Goal: Task Accomplishment & Management: Use online tool/utility

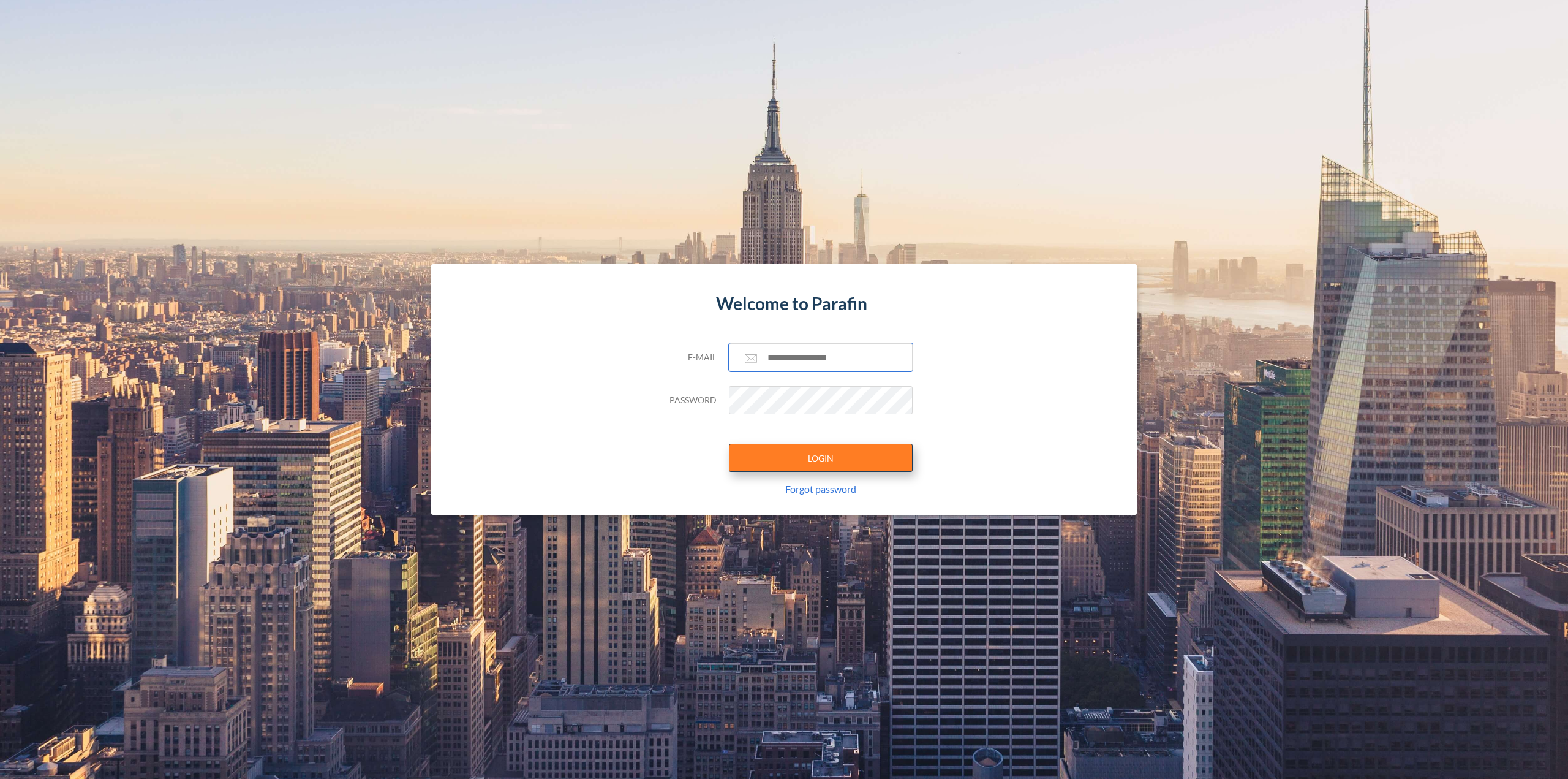
type input "**********"
click at [826, 462] on button "LOGIN" at bounding box center [820, 457] width 183 height 28
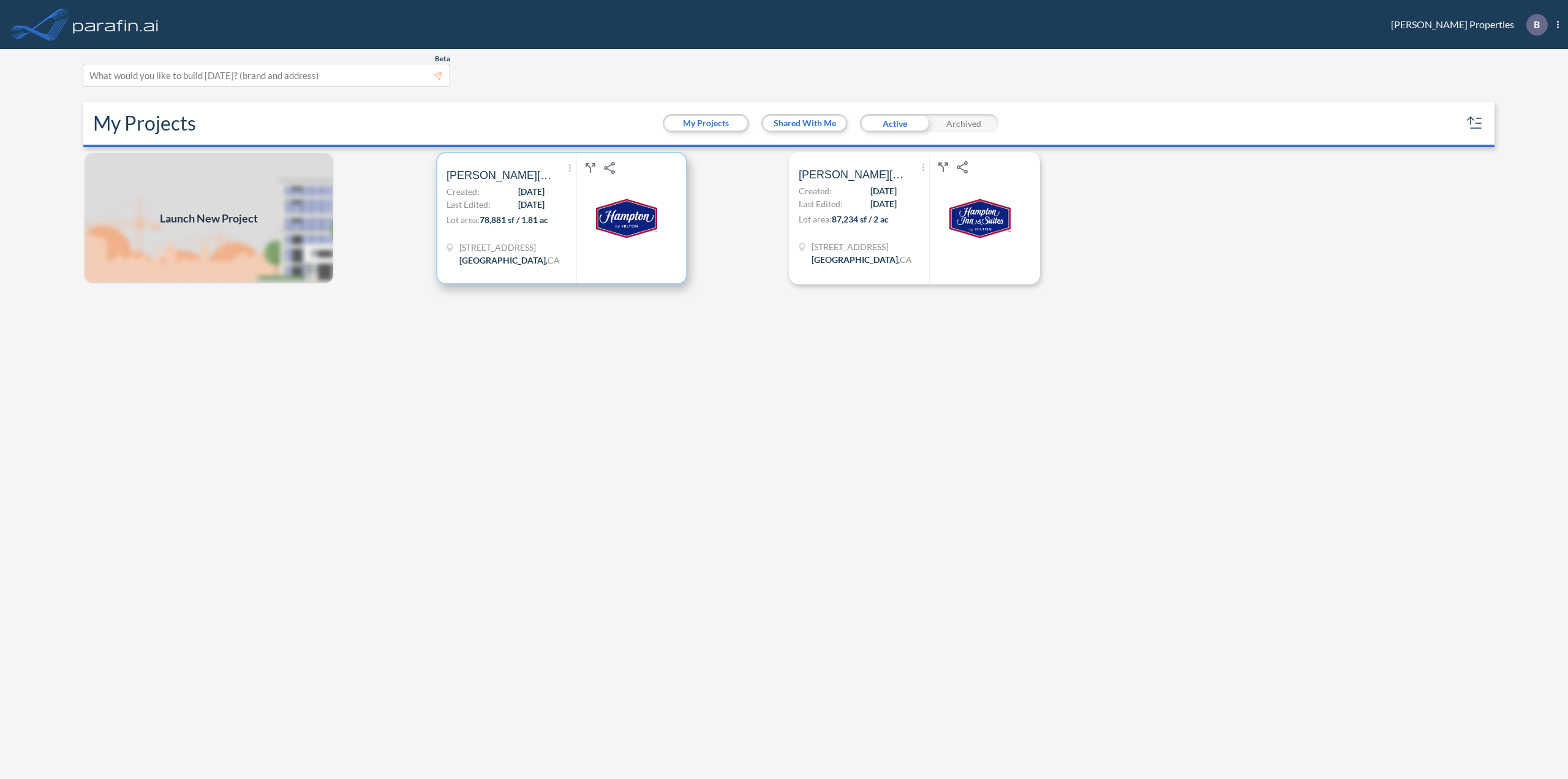
click at [546, 203] on div "Show More Created with sketchtool. Archive Reports Share a copy Bolthouse Hotel…" at bounding box center [512, 218] width 130 height 130
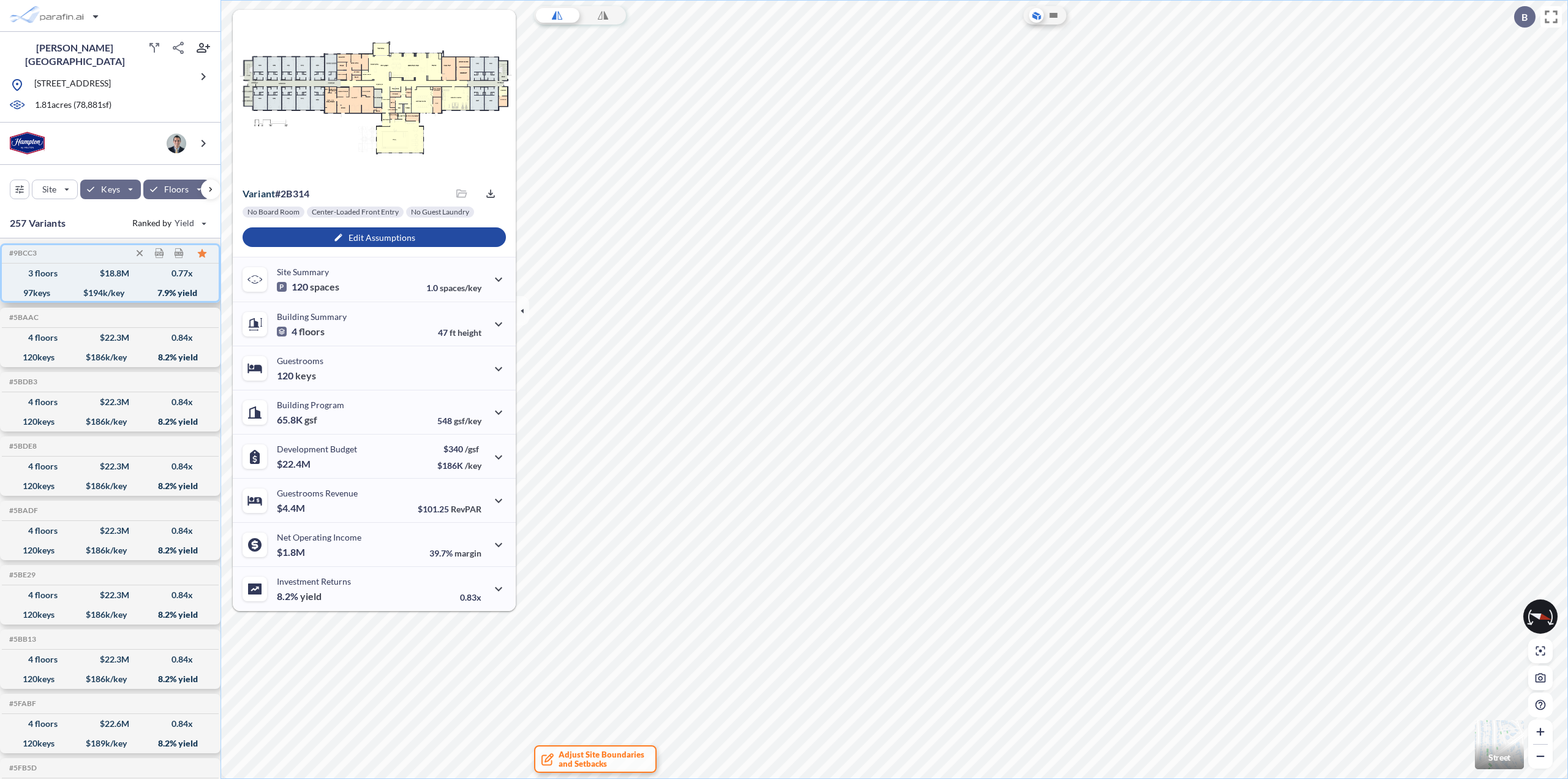
click at [68, 269] on div "3 floors $ 18.8 M 0.77 x" at bounding box center [110, 273] width 207 height 20
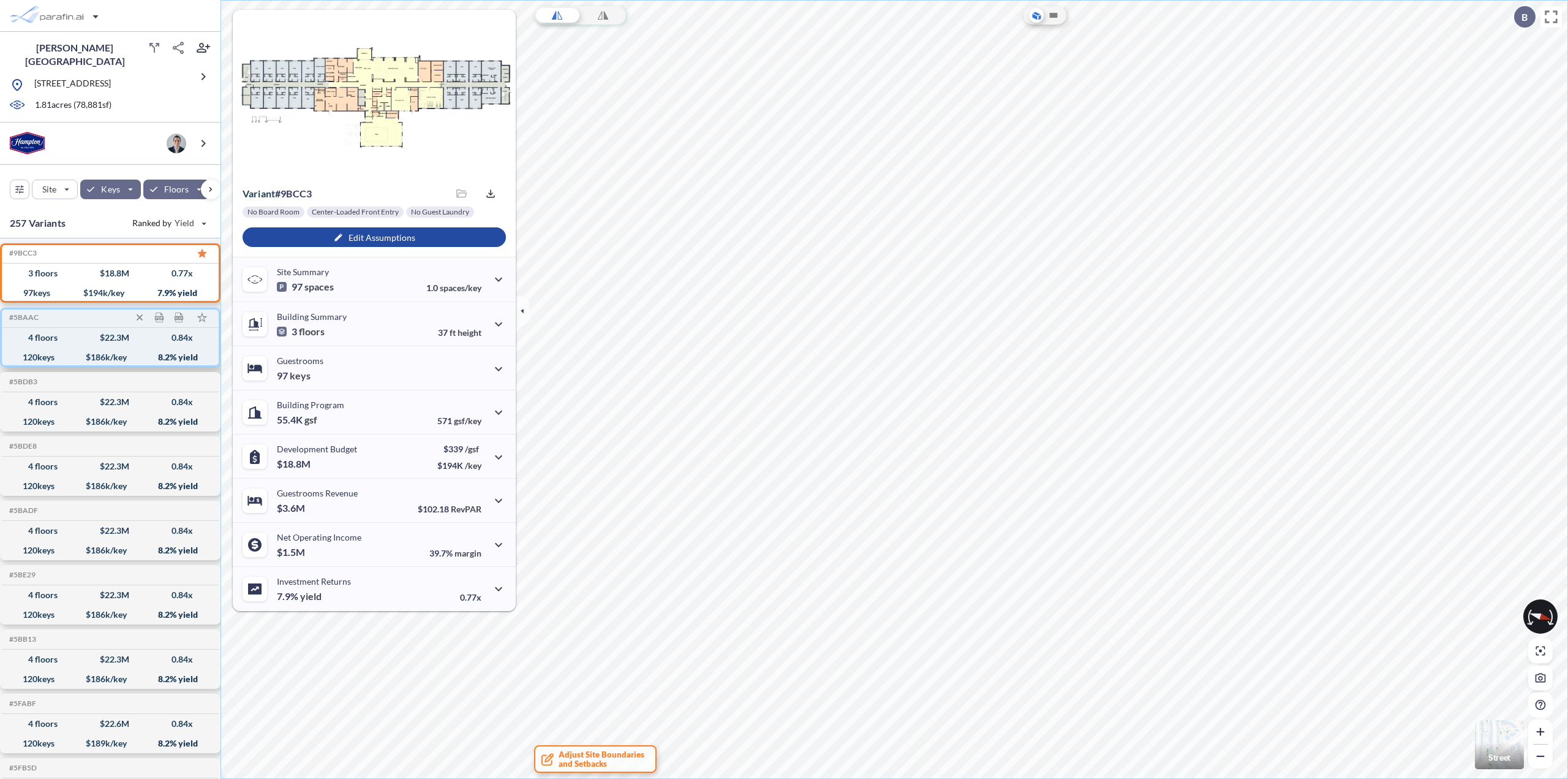
click at [94, 340] on div "4 floors $ 22.3 M 0.84 x" at bounding box center [110, 337] width 207 height 20
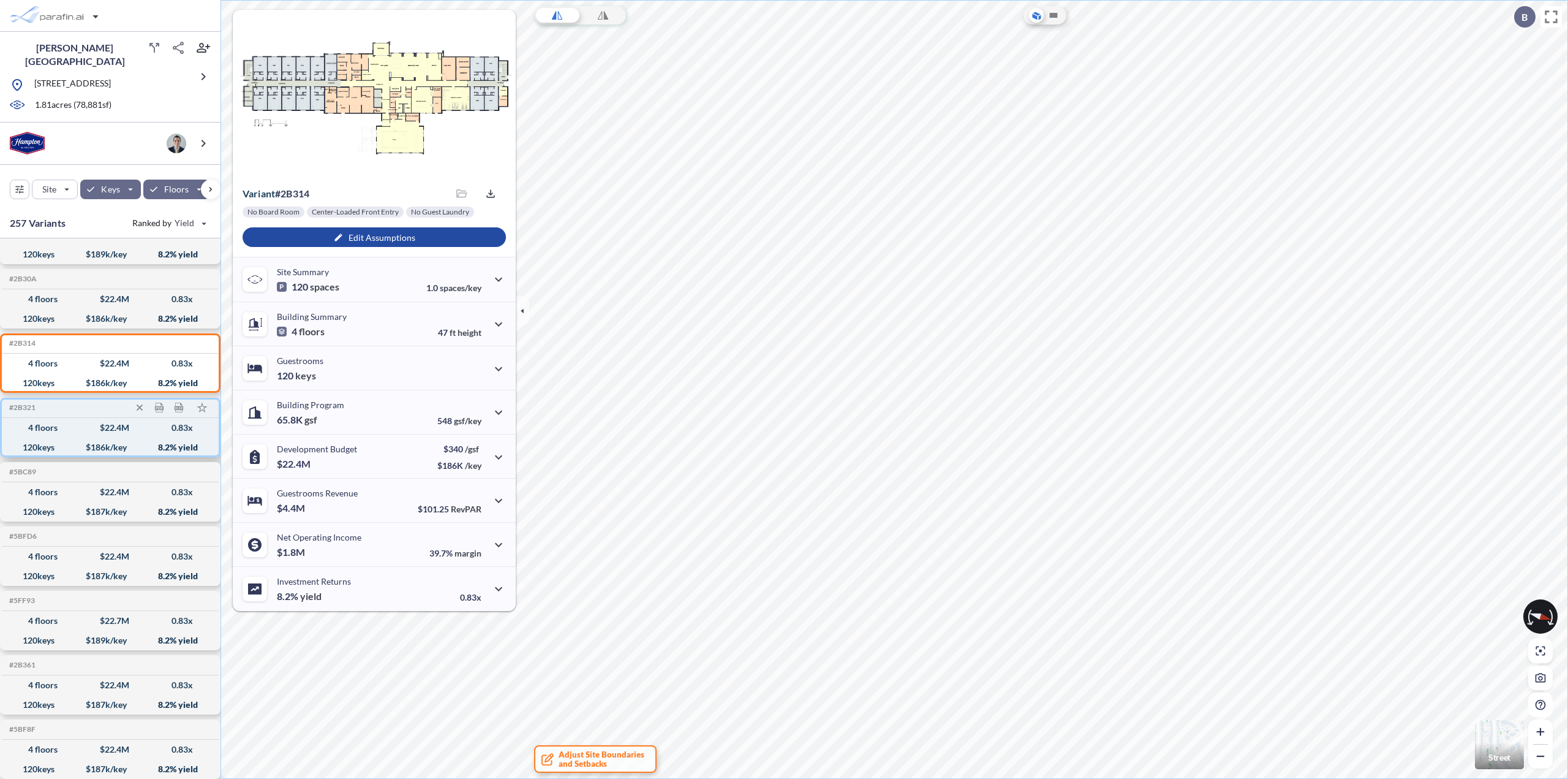
scroll to position [612, 0]
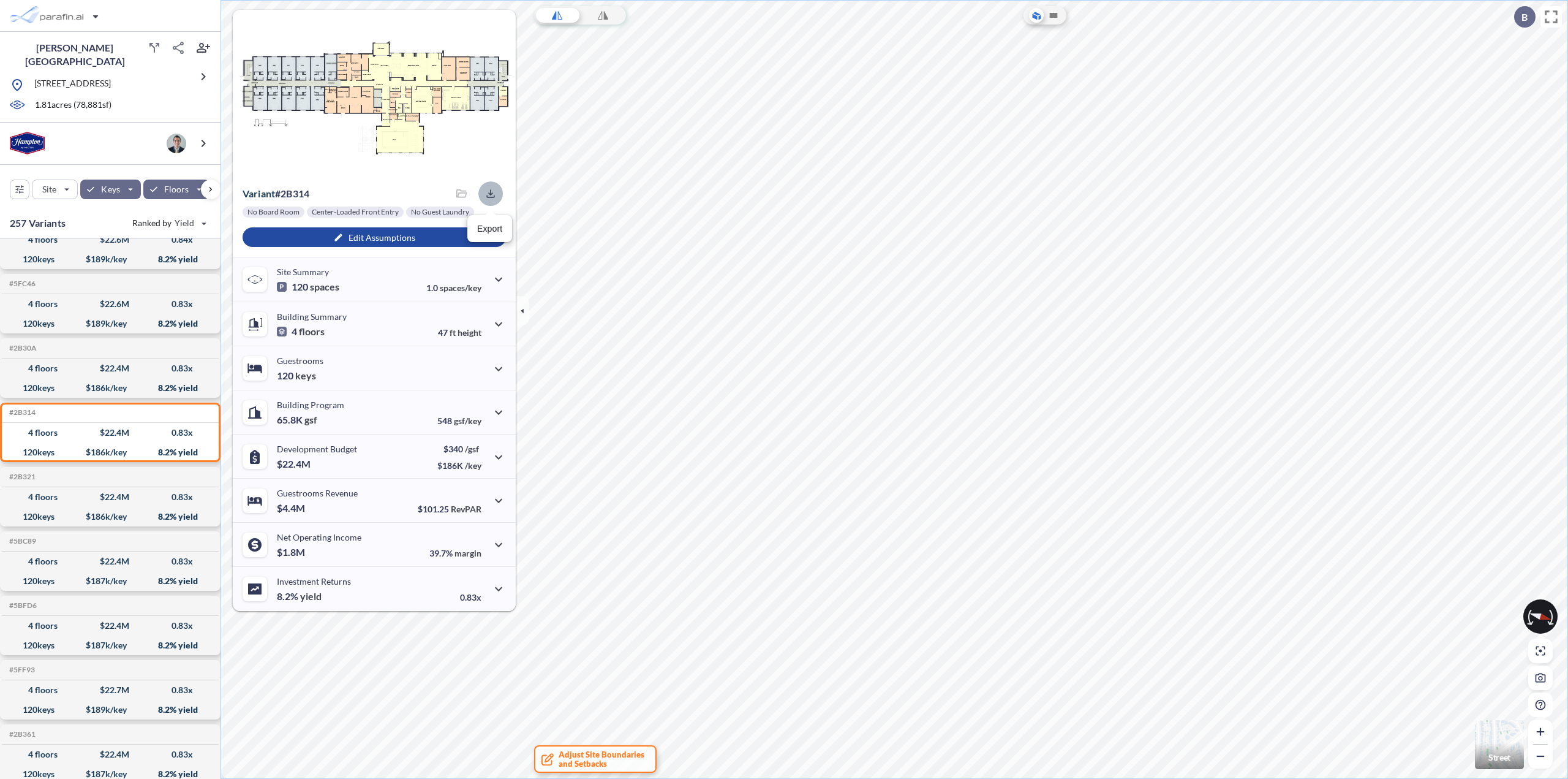
click at [492, 192] on icon "button" at bounding box center [490, 193] width 12 height 12
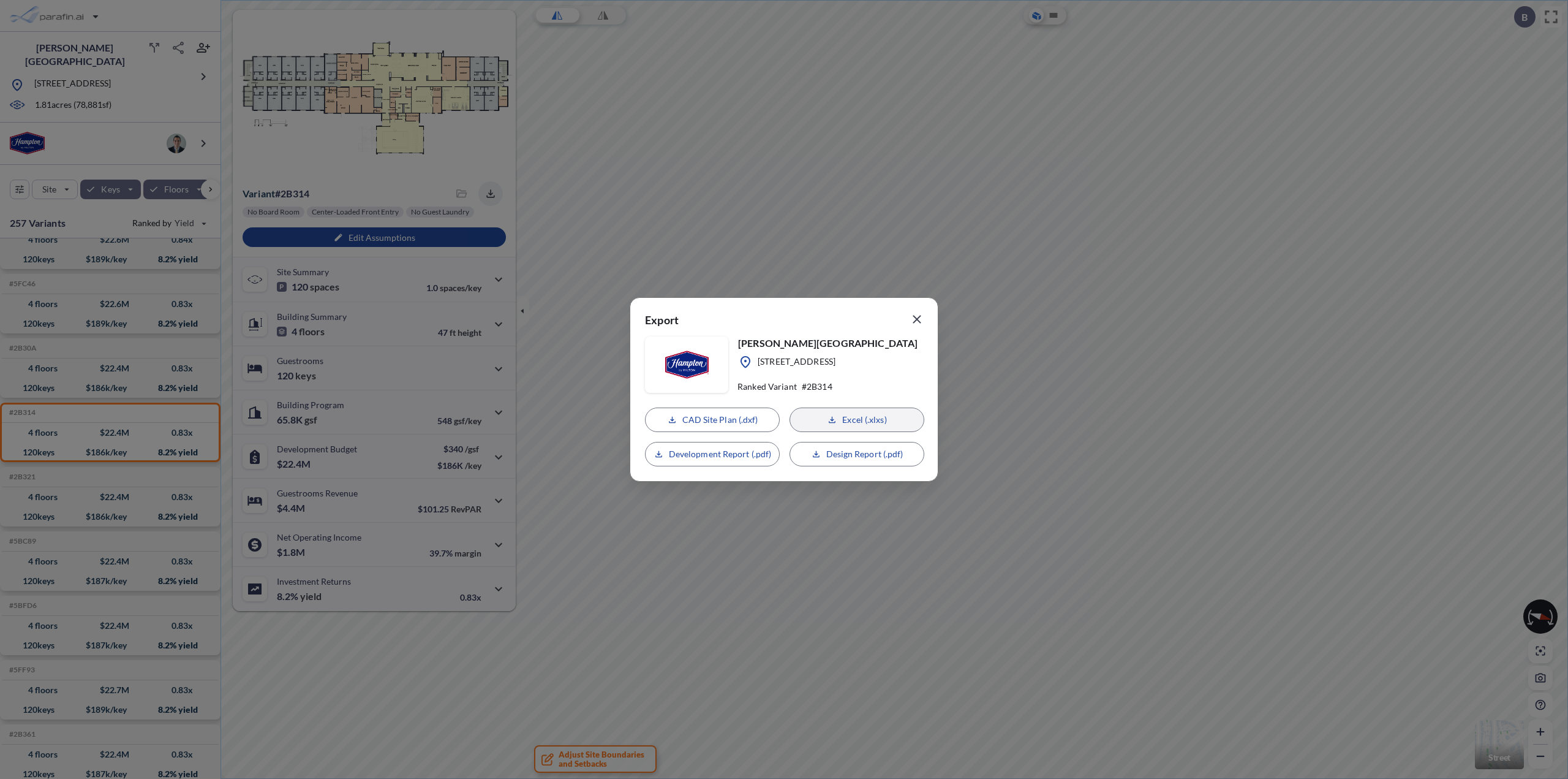
click at [852, 420] on p "Excel (.xlxs)" at bounding box center [863, 419] width 44 height 12
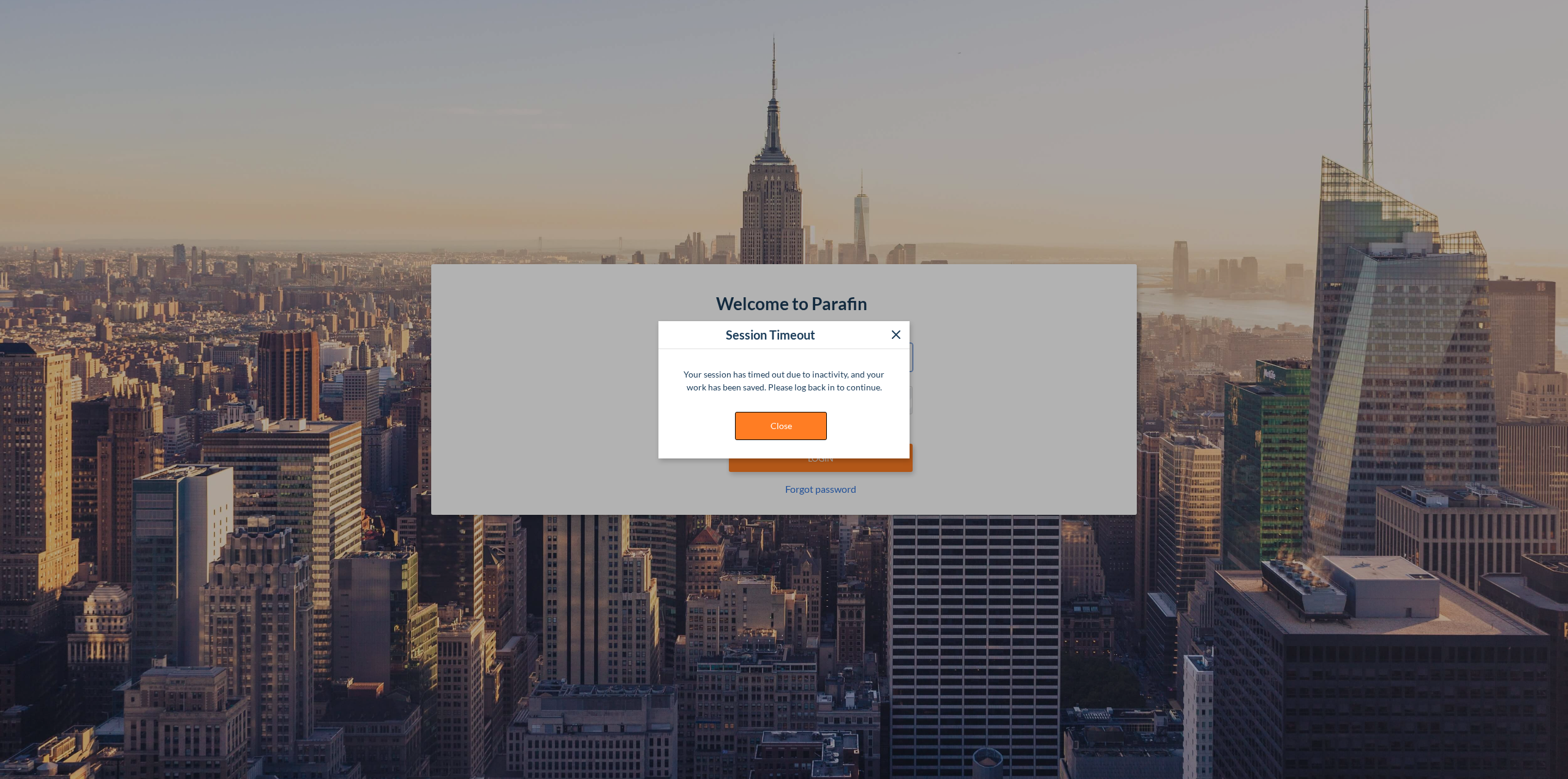
type input "**********"
click at [784, 424] on button "Close" at bounding box center [781, 426] width 92 height 28
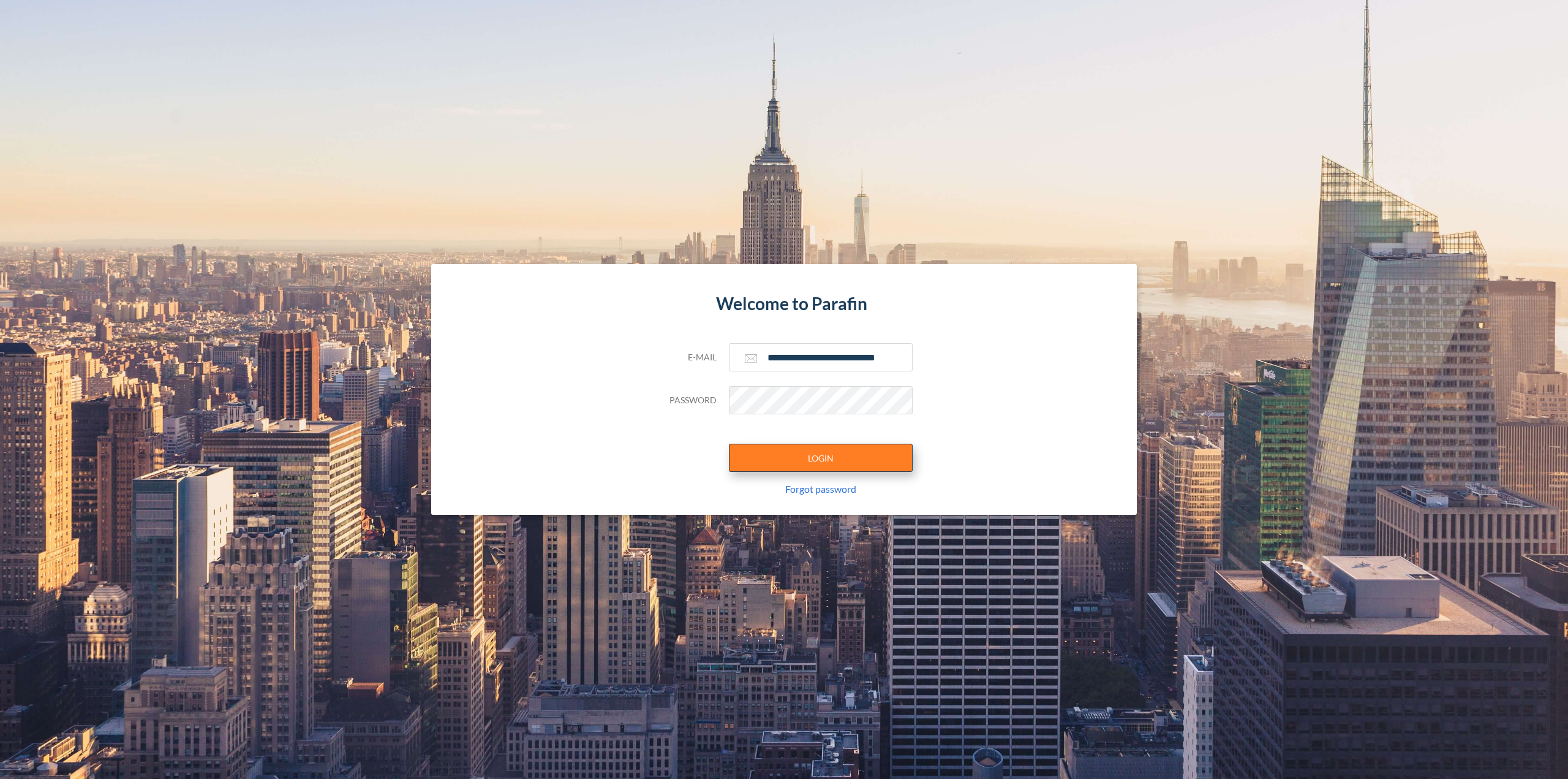
click at [807, 463] on button "LOGIN" at bounding box center [820, 457] width 183 height 28
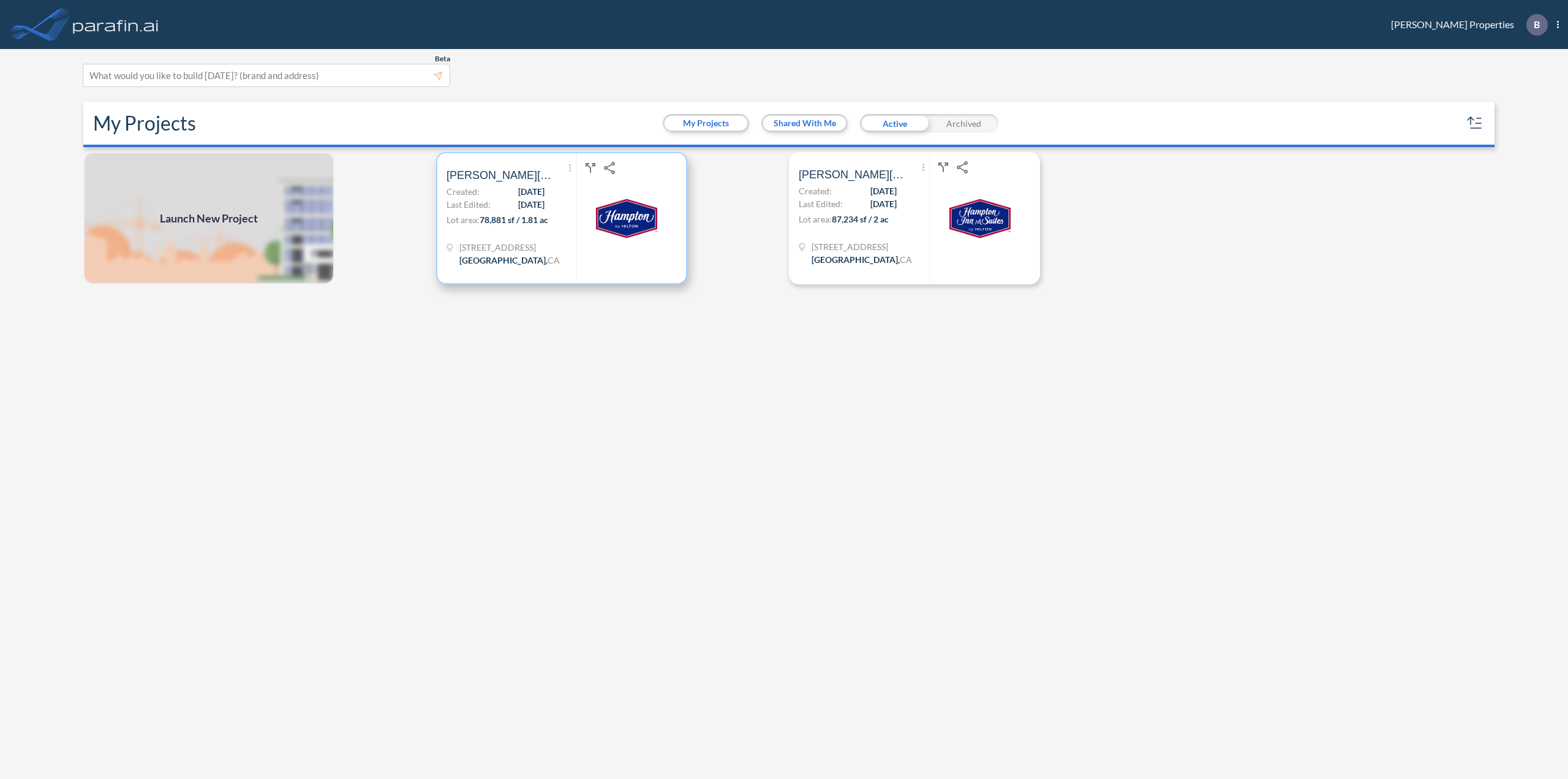
click at [546, 197] on div "Show More Created with sketchtool. Archive Reports Share a copy Bolthouse Hotel…" at bounding box center [512, 218] width 130 height 130
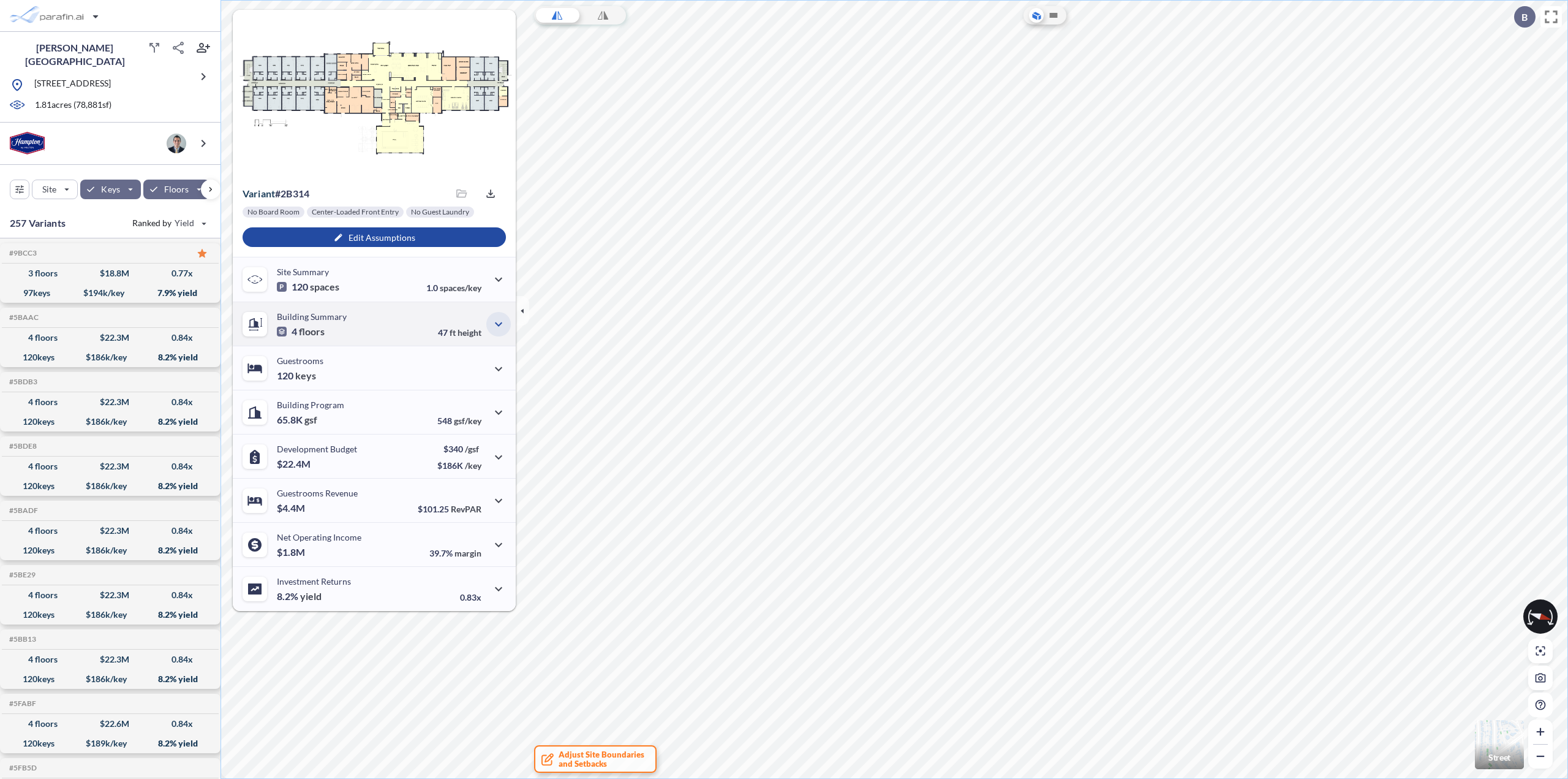
click at [495, 329] on icon "button" at bounding box center [499, 325] width 15 height 15
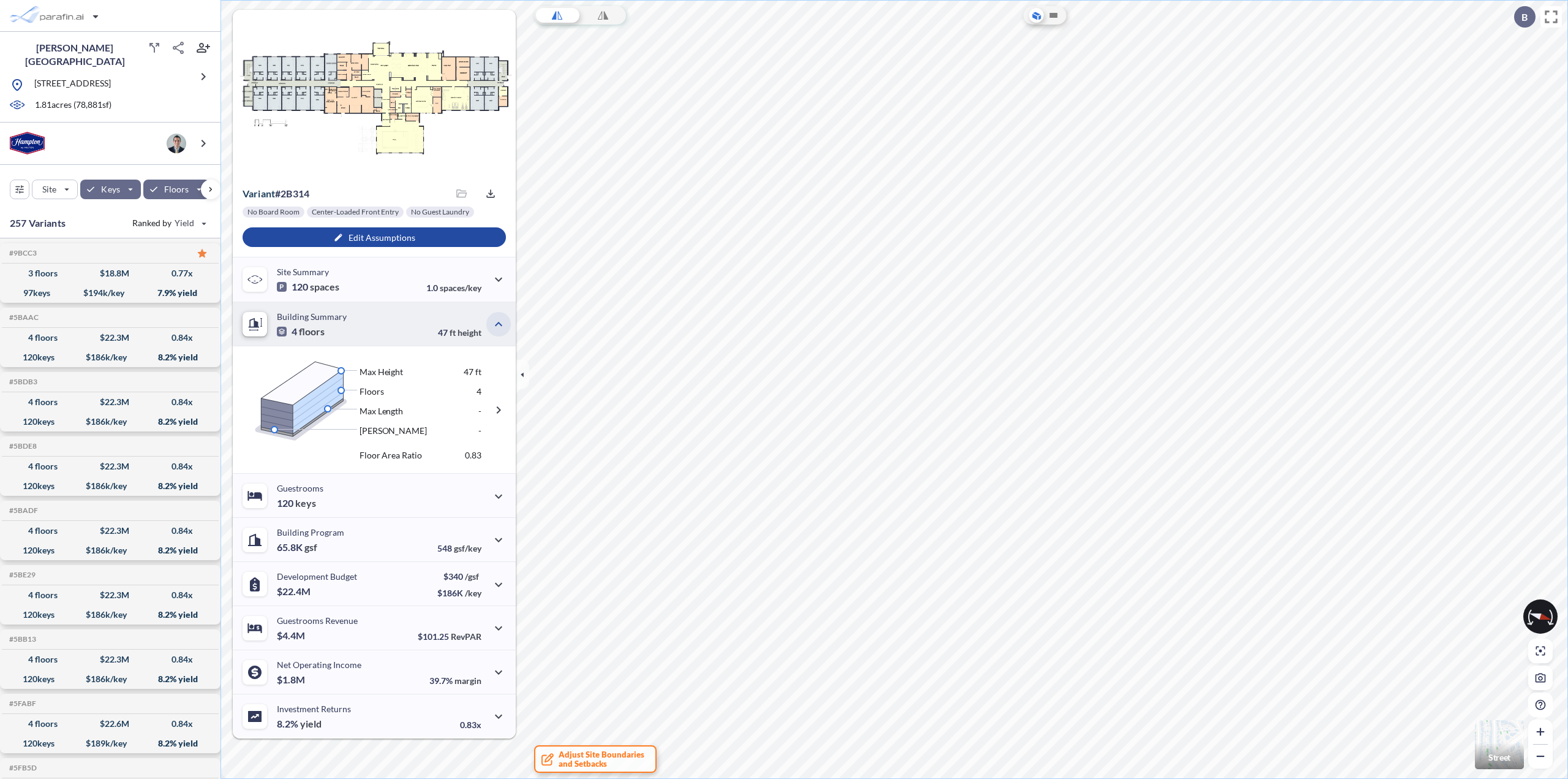
click at [495, 330] on icon "button" at bounding box center [499, 325] width 15 height 15
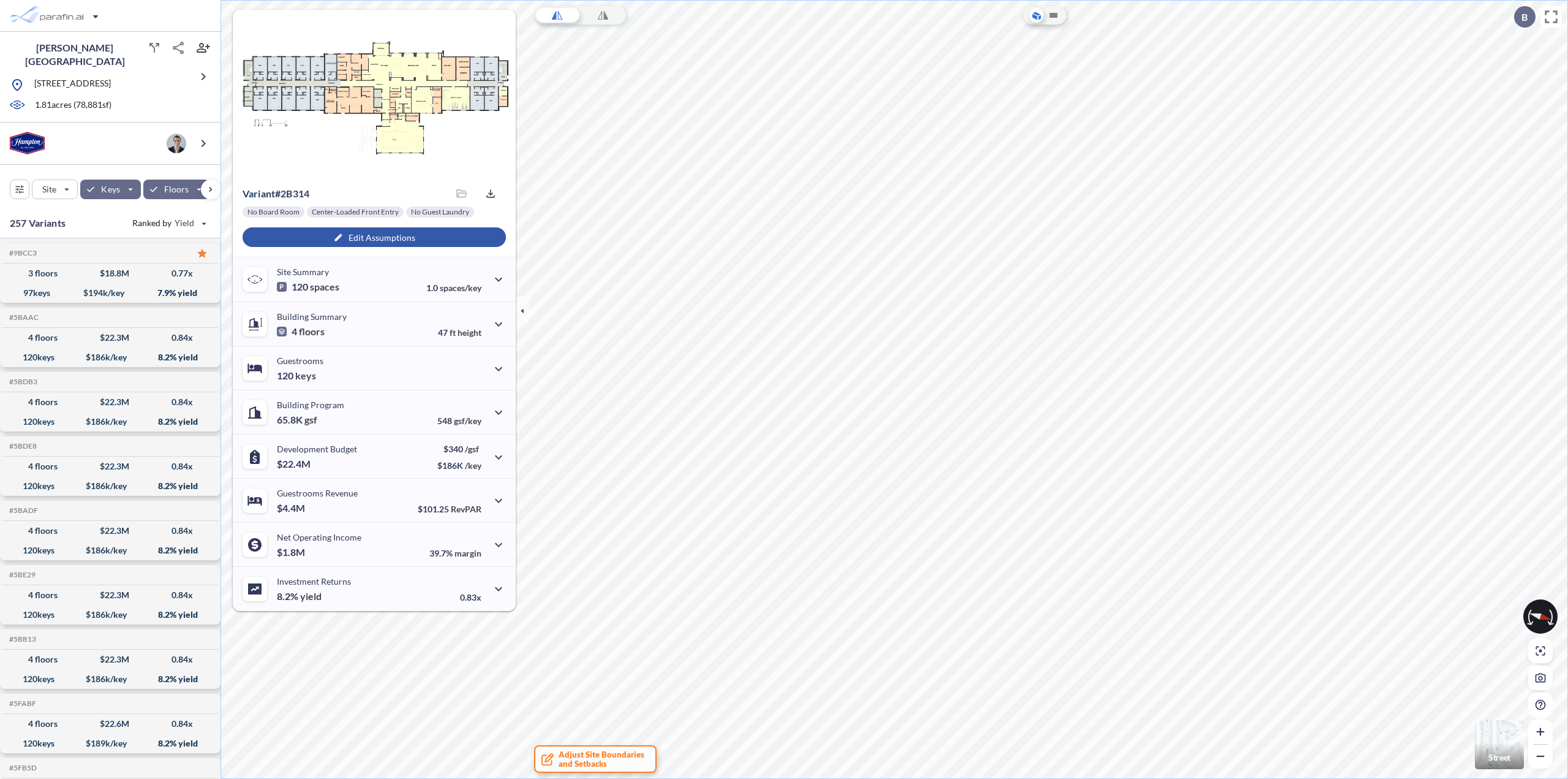
click at [390, 242] on div "button" at bounding box center [374, 237] width 263 height 20
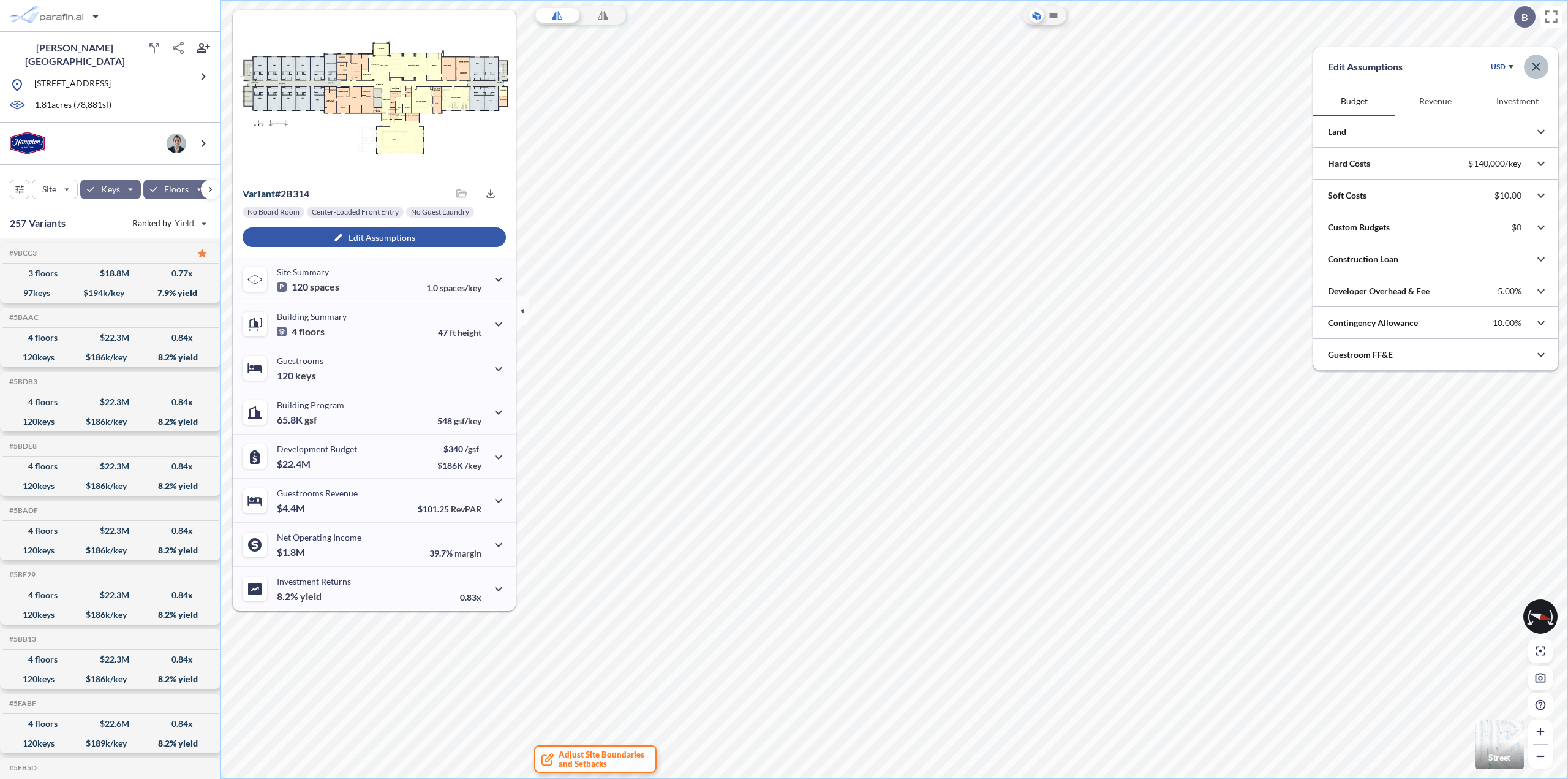
click at [1537, 70] on icon "button" at bounding box center [1536, 67] width 15 height 15
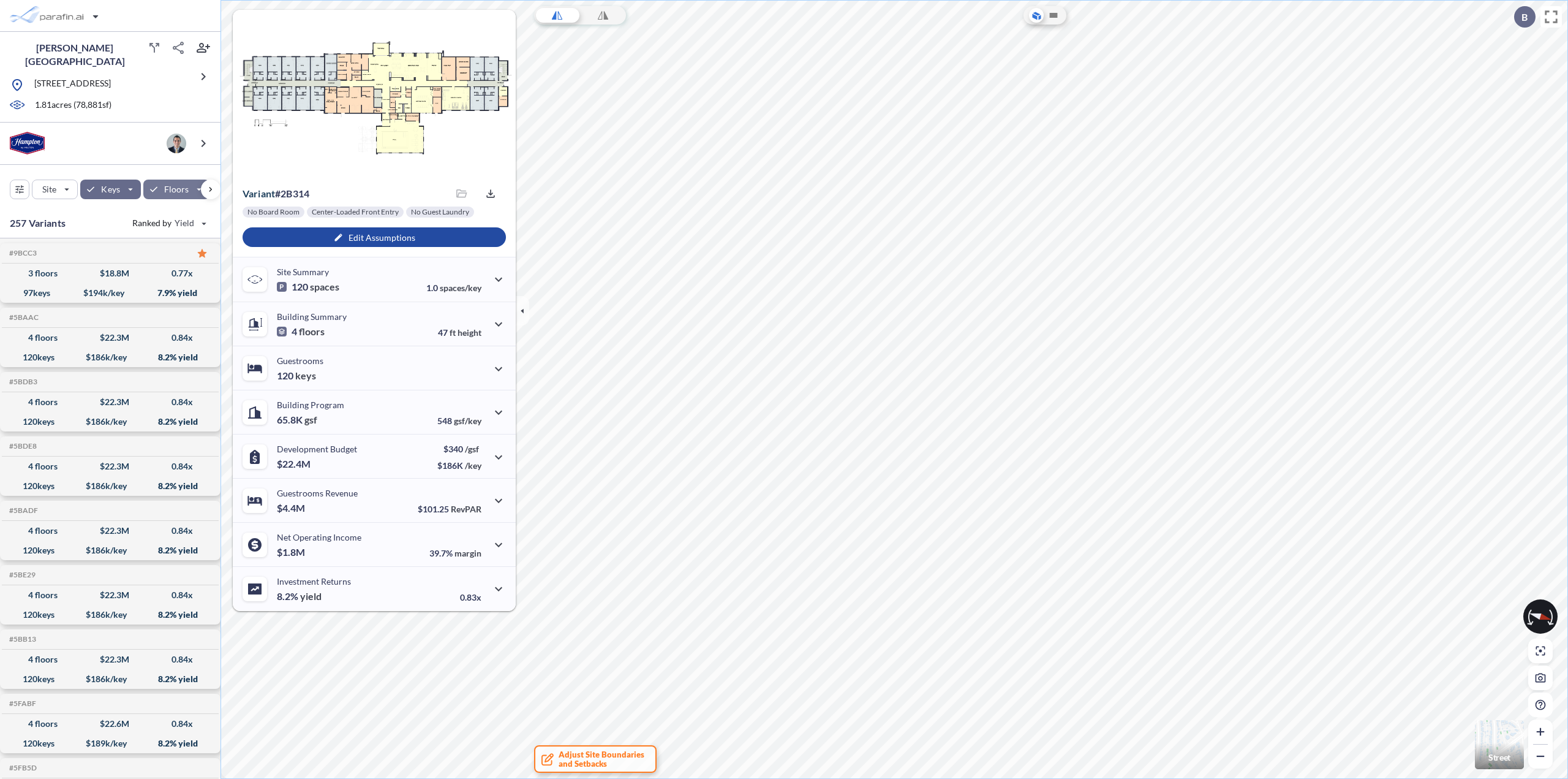
click at [196, 187] on div "button" at bounding box center [176, 189] width 67 height 20
click at [66, 249] on span "3" at bounding box center [64, 246] width 76 height 15
click at [19, 185] on div "button" at bounding box center [20, 189] width 19 height 19
click at [1539, 137] on icon "button" at bounding box center [1541, 134] width 15 height 15
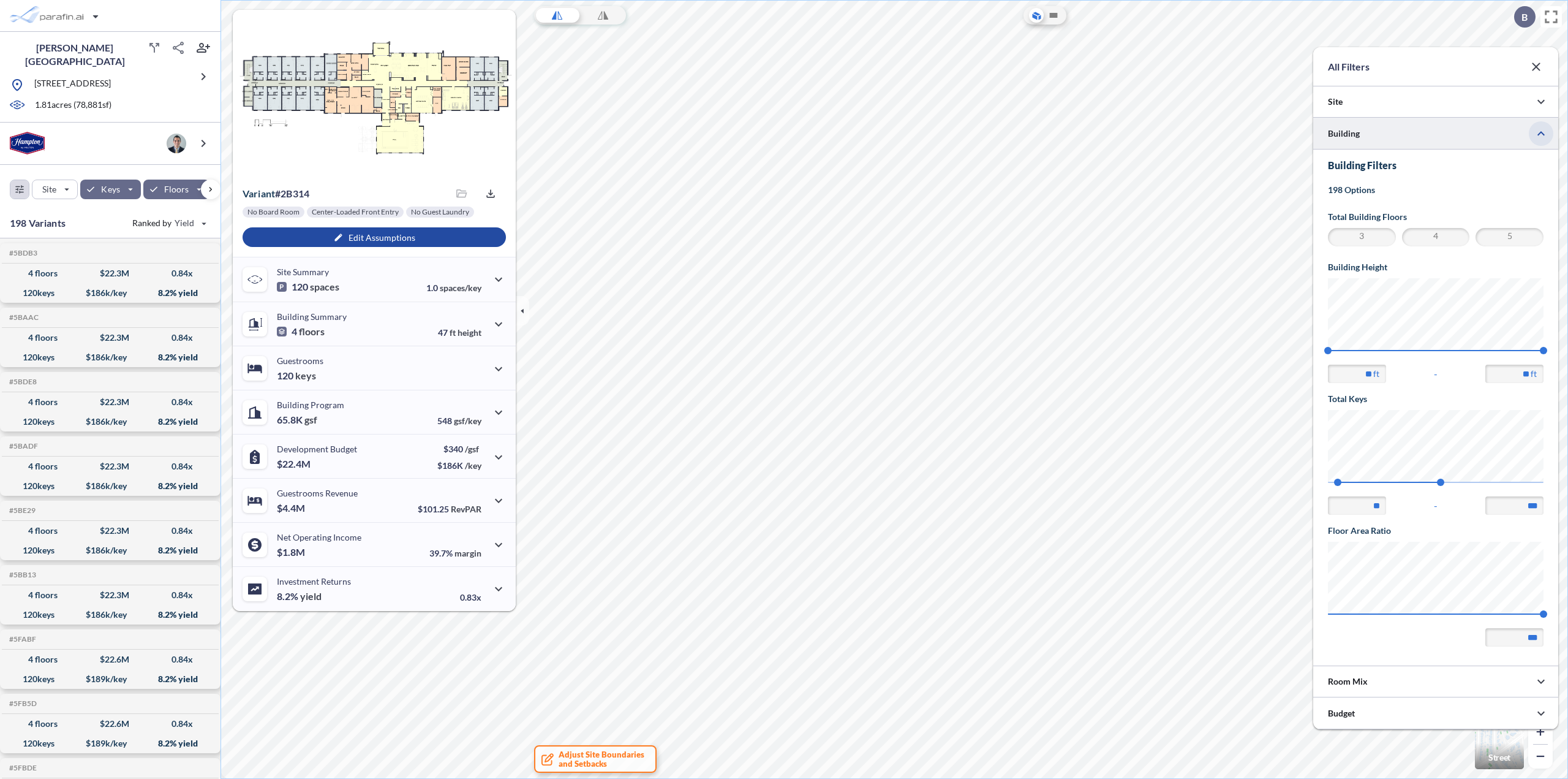
scroll to position [0, 0]
click at [1360, 238] on span "3" at bounding box center [1361, 237] width 64 height 15
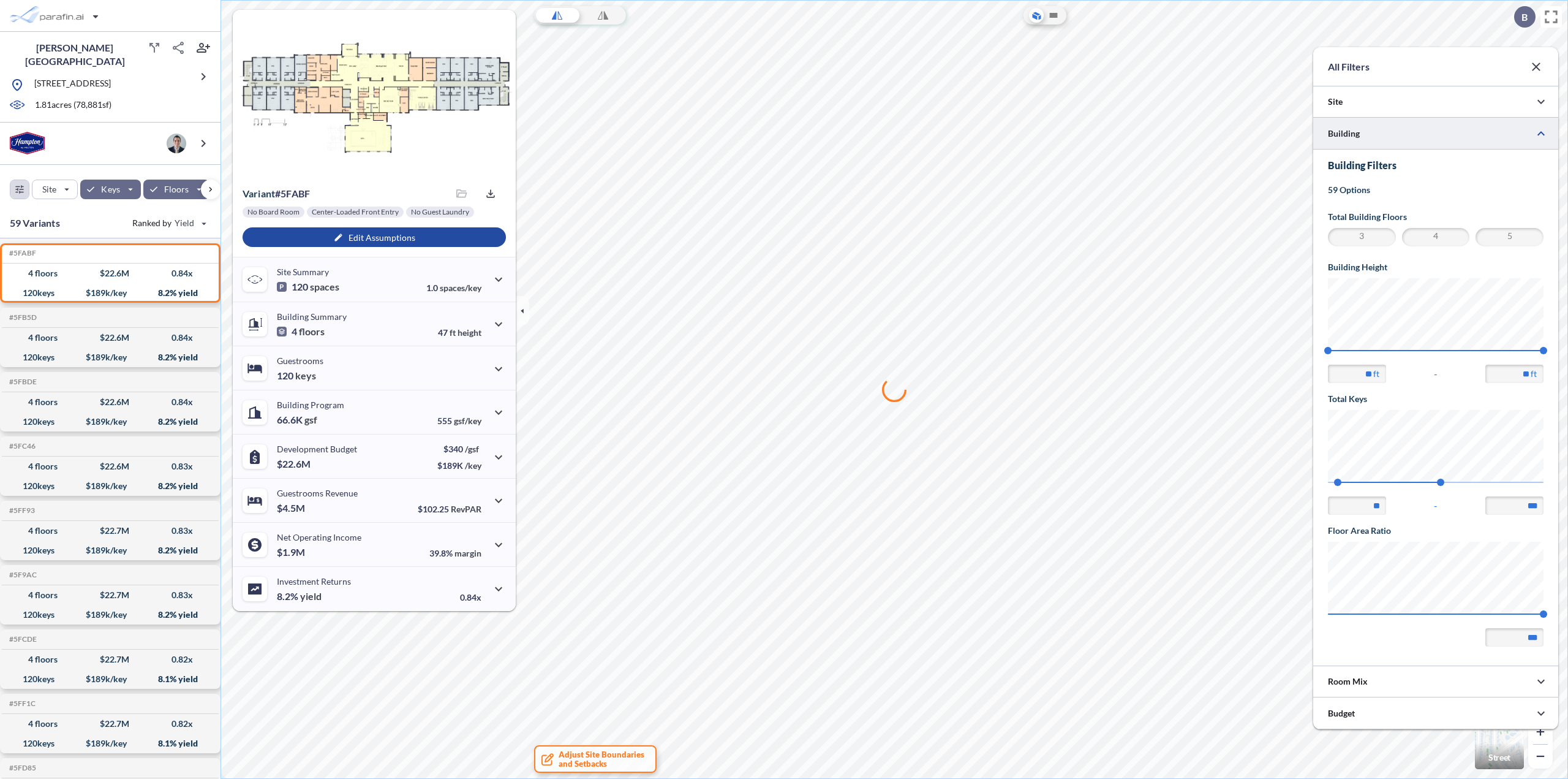
click at [1449, 236] on span "4" at bounding box center [1435, 237] width 64 height 15
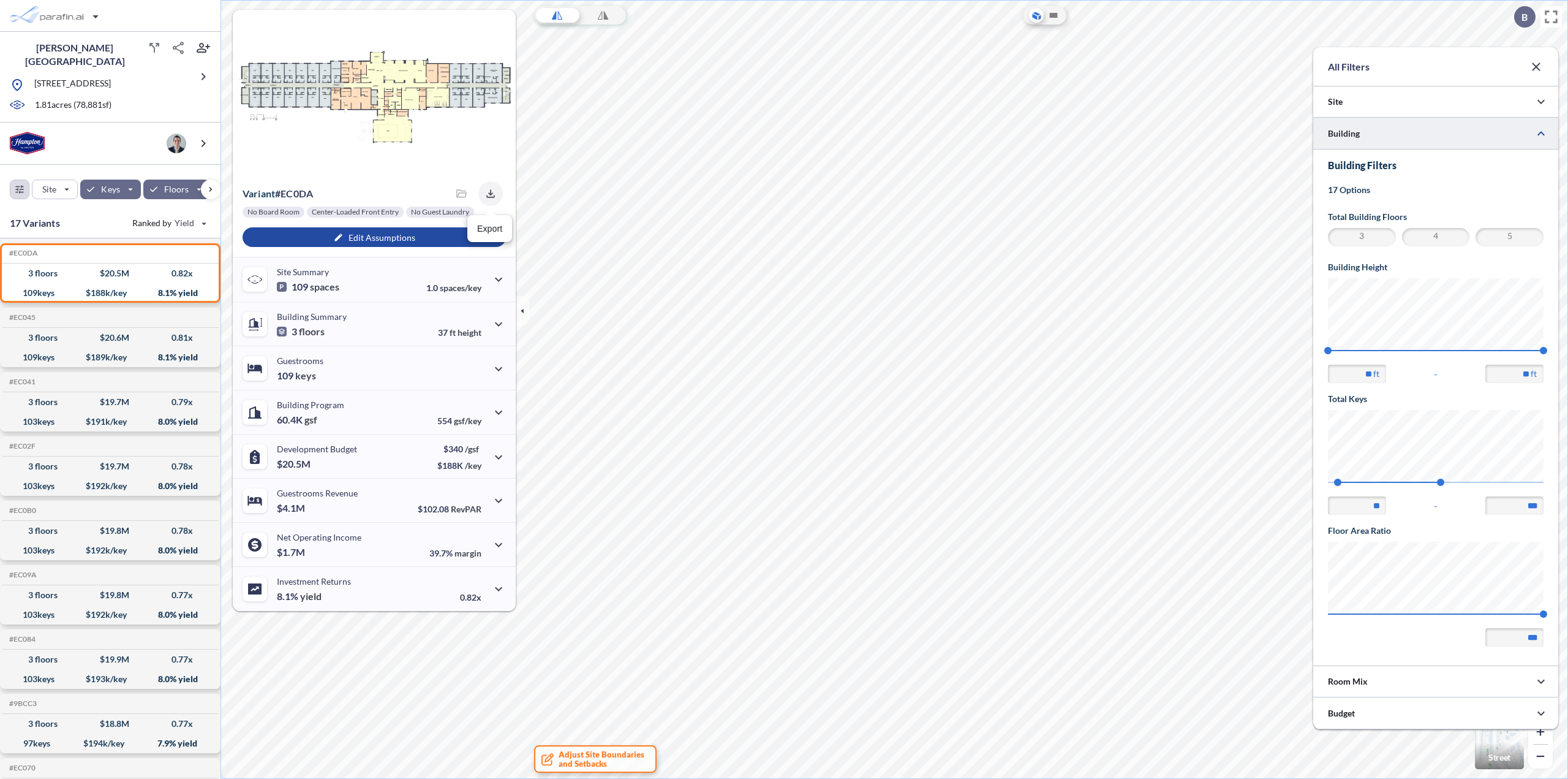
click at [487, 194] on icon "button" at bounding box center [490, 193] width 12 height 12
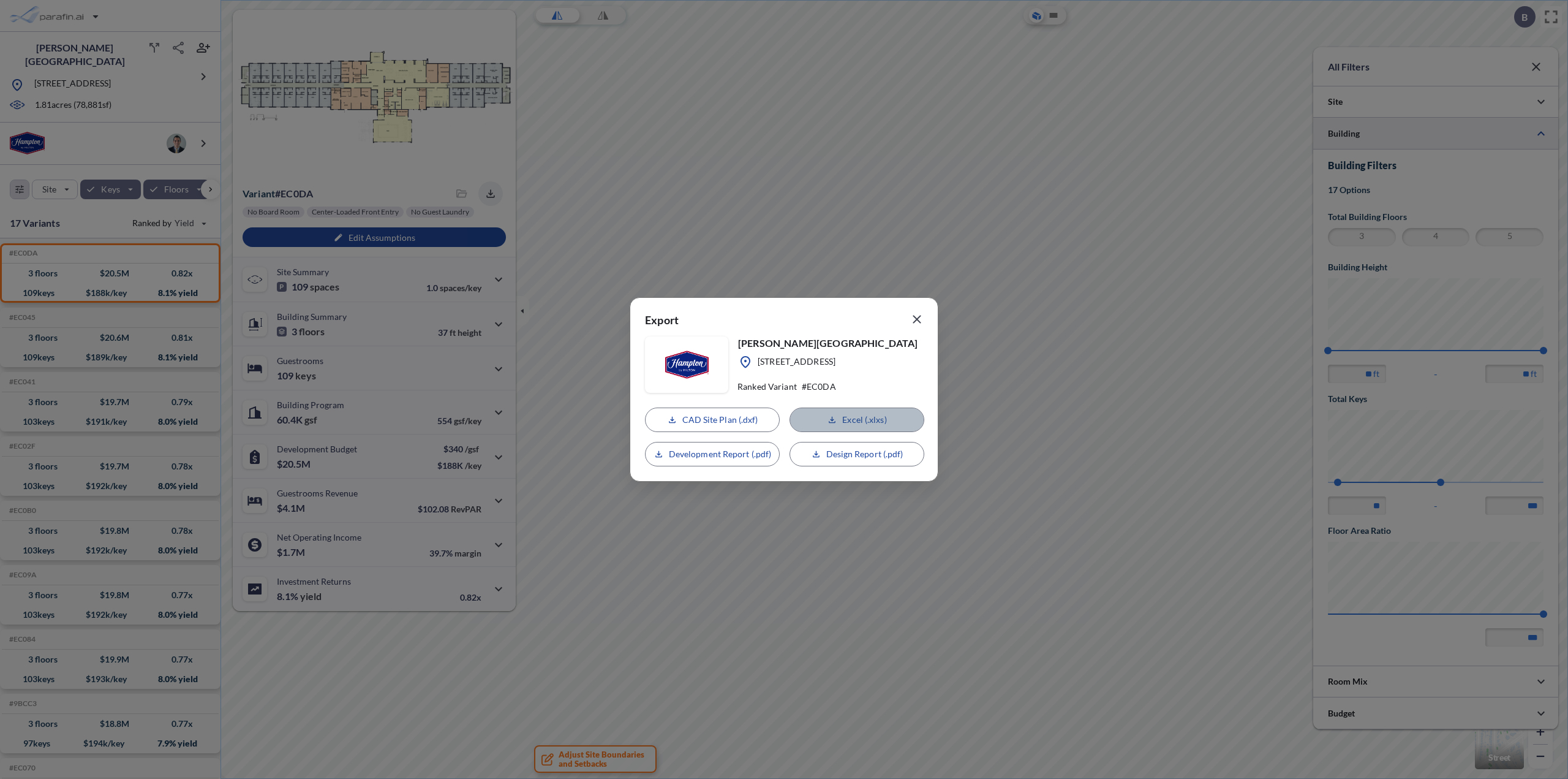
click at [842, 421] on p "Excel (.xlxs)" at bounding box center [863, 419] width 44 height 12
